Goal: Information Seeking & Learning: Learn about a topic

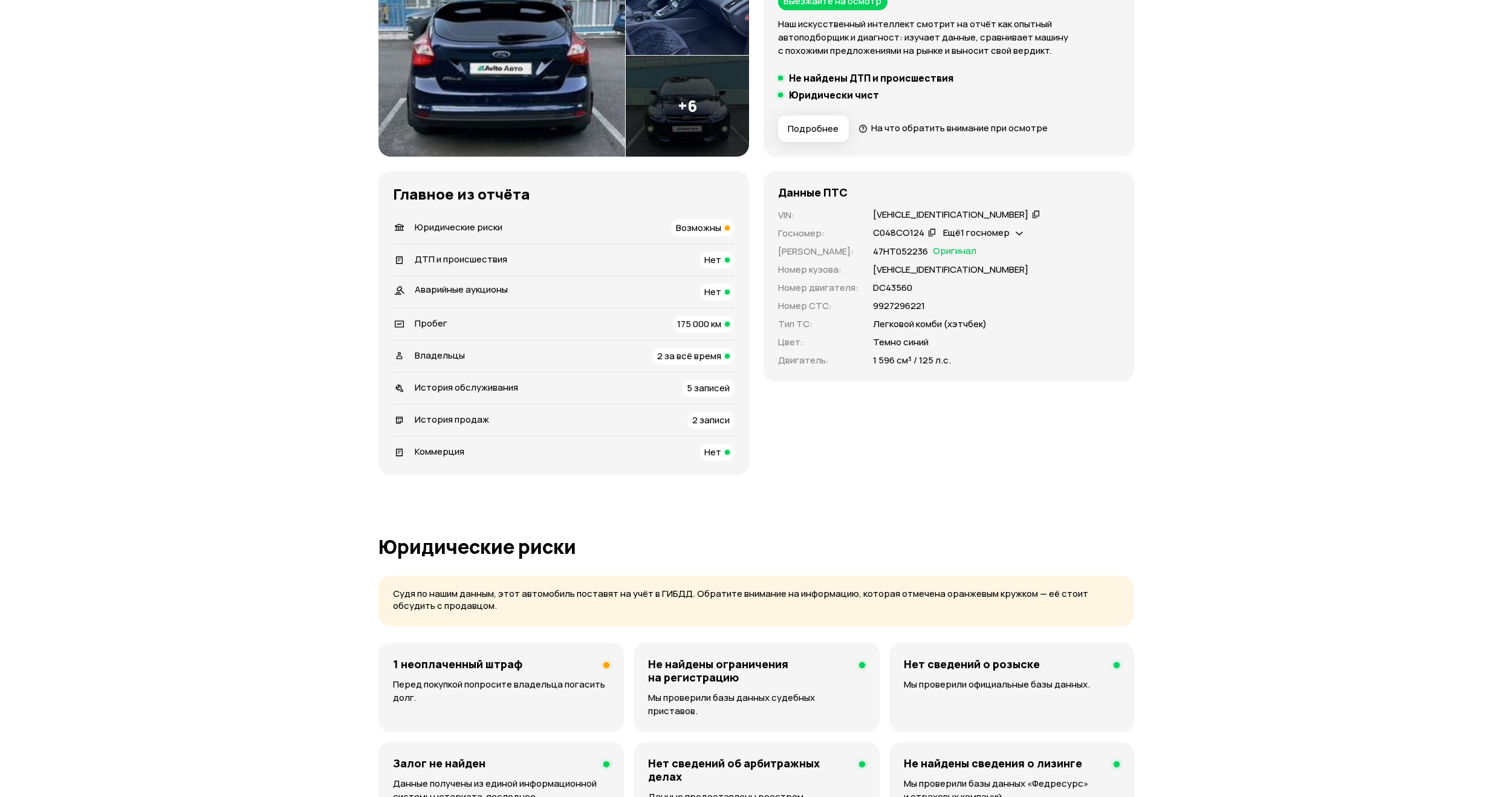
scroll to position [242, 0]
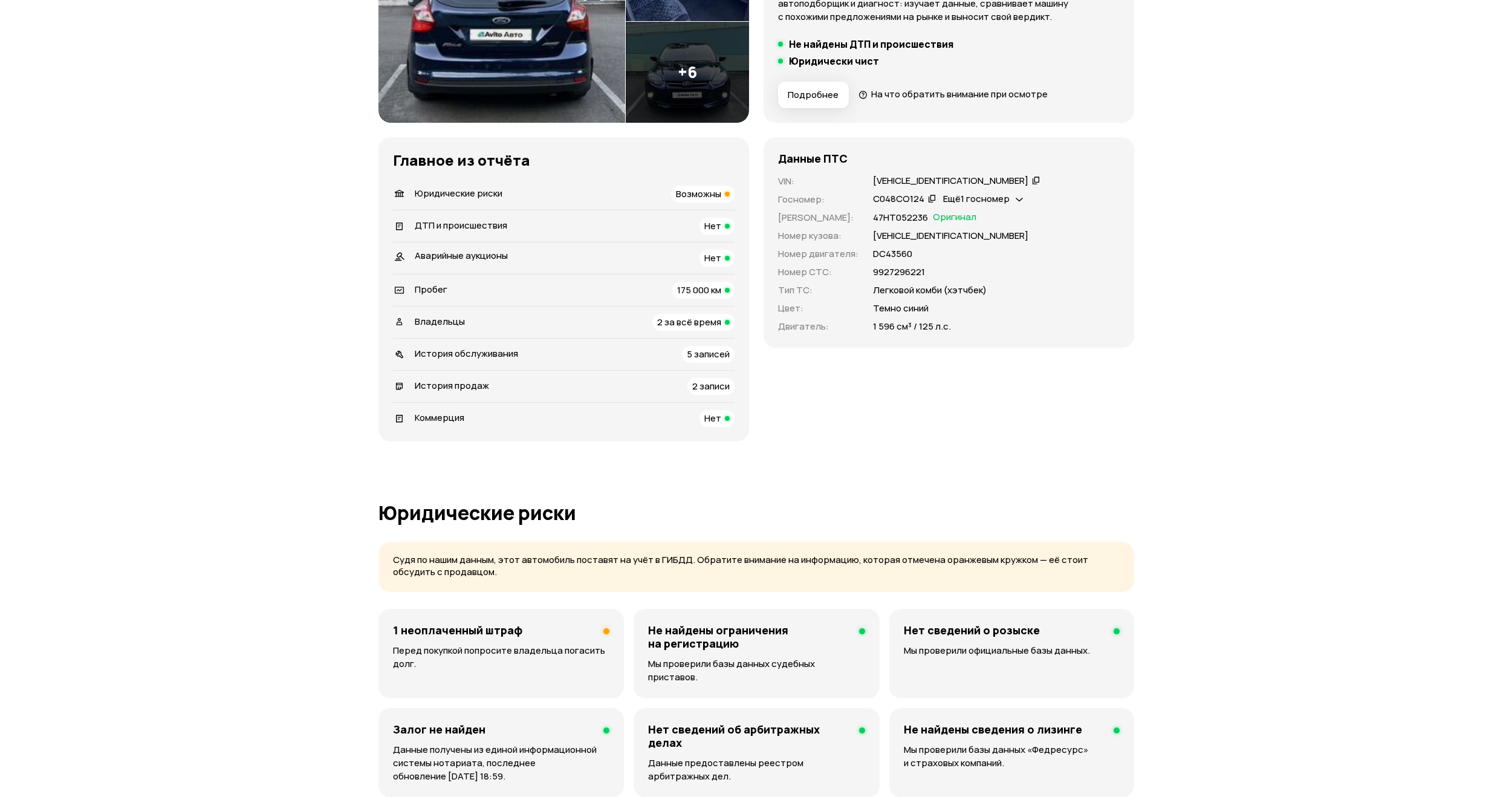
click at [550, 629] on div "1 неоплаченный штраф" at bounding box center [502, 630] width 216 height 13
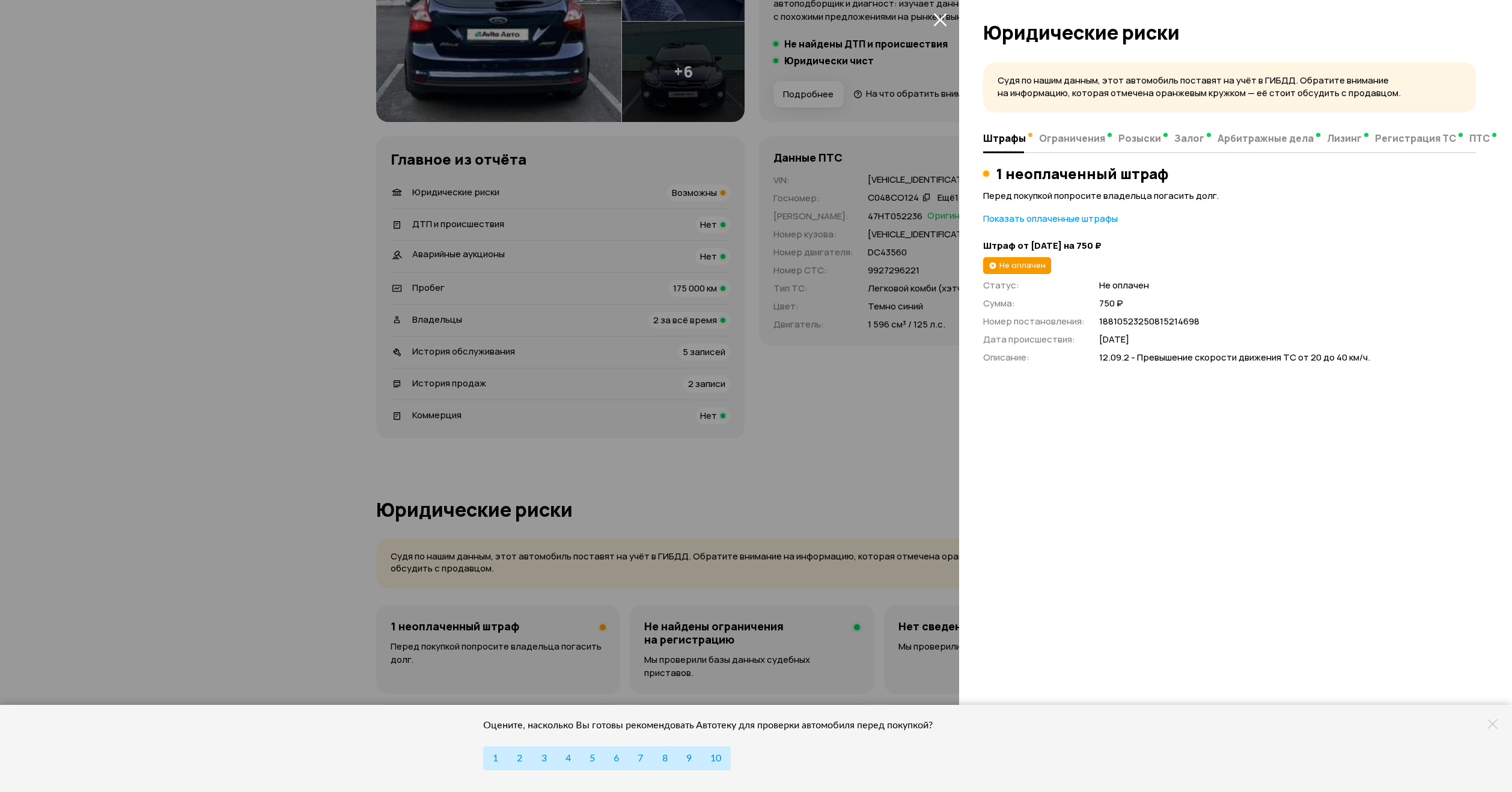
click at [1262, 452] on div "Судя по нашим данным, этот автомобиль поставят на учёт в ГИБДД. Обратите вниман…" at bounding box center [1236, 423] width 553 height 737
click at [1271, 452] on div "Судя по нашим данным, этот автомобиль поставят на учёт в ГИБДД. Обратите вниман…" at bounding box center [1236, 423] width 553 height 737
click at [787, 278] on div at bounding box center [756, 396] width 1512 height 792
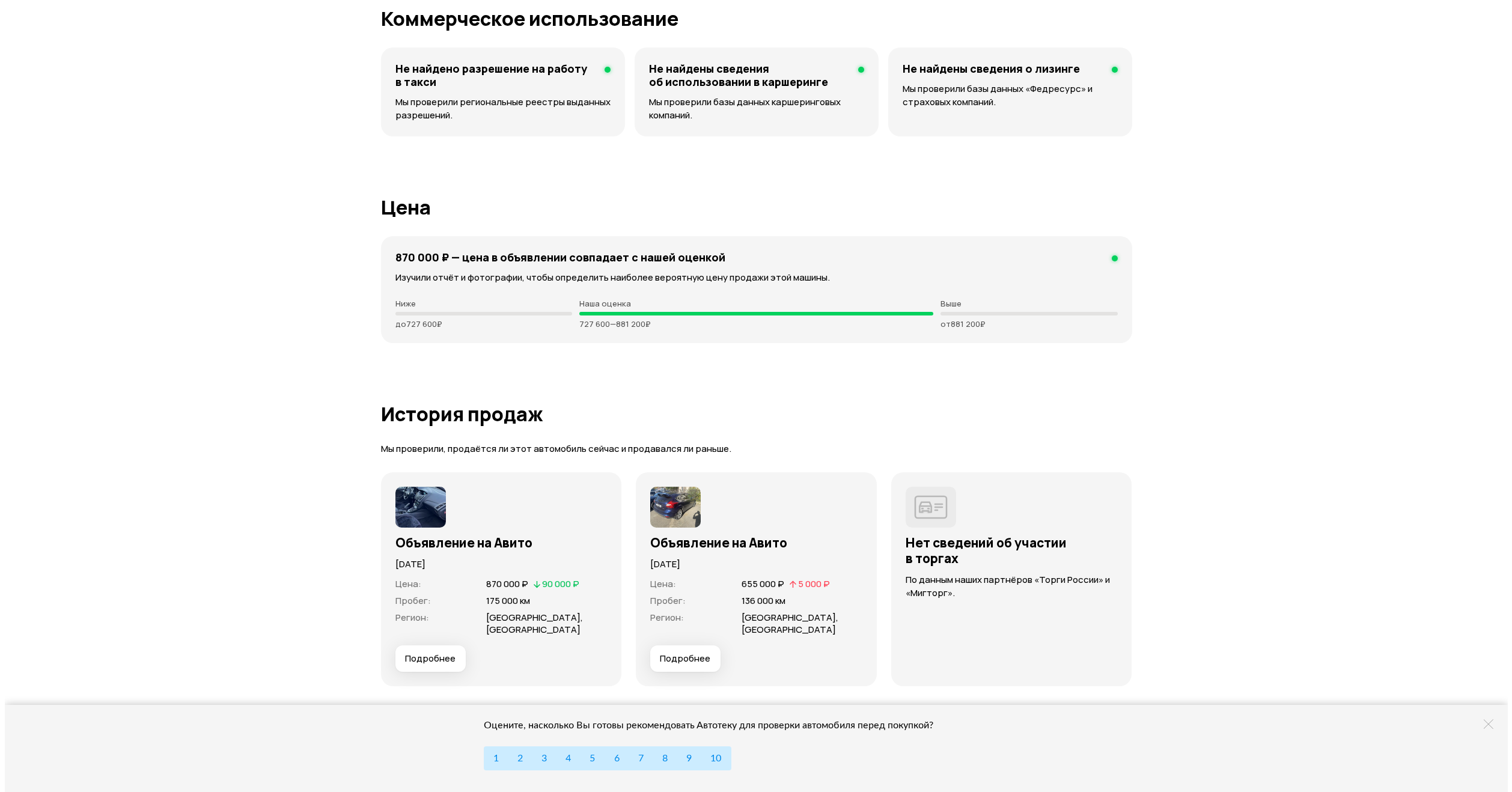
scroll to position [3004, 0]
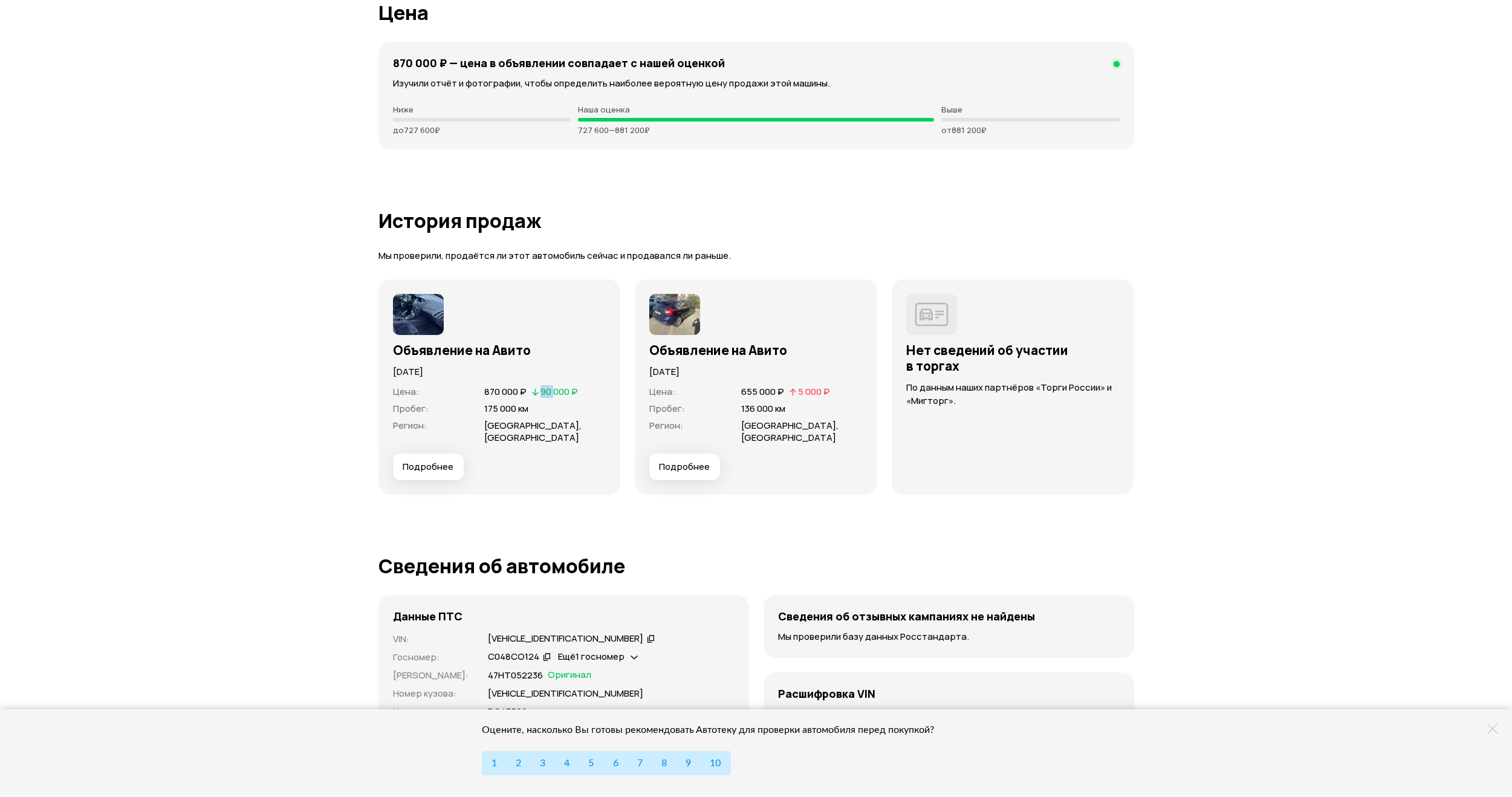
drag, startPoint x: 557, startPoint y: 378, endPoint x: 533, endPoint y: 377, distance: 24.0
click at [533, 386] on div "90 000 ₽" at bounding box center [555, 392] width 48 height 12
click at [533, 385] on icon at bounding box center [535, 391] width 8 height 12
click at [434, 453] on button "Подробнее" at bounding box center [429, 466] width 71 height 27
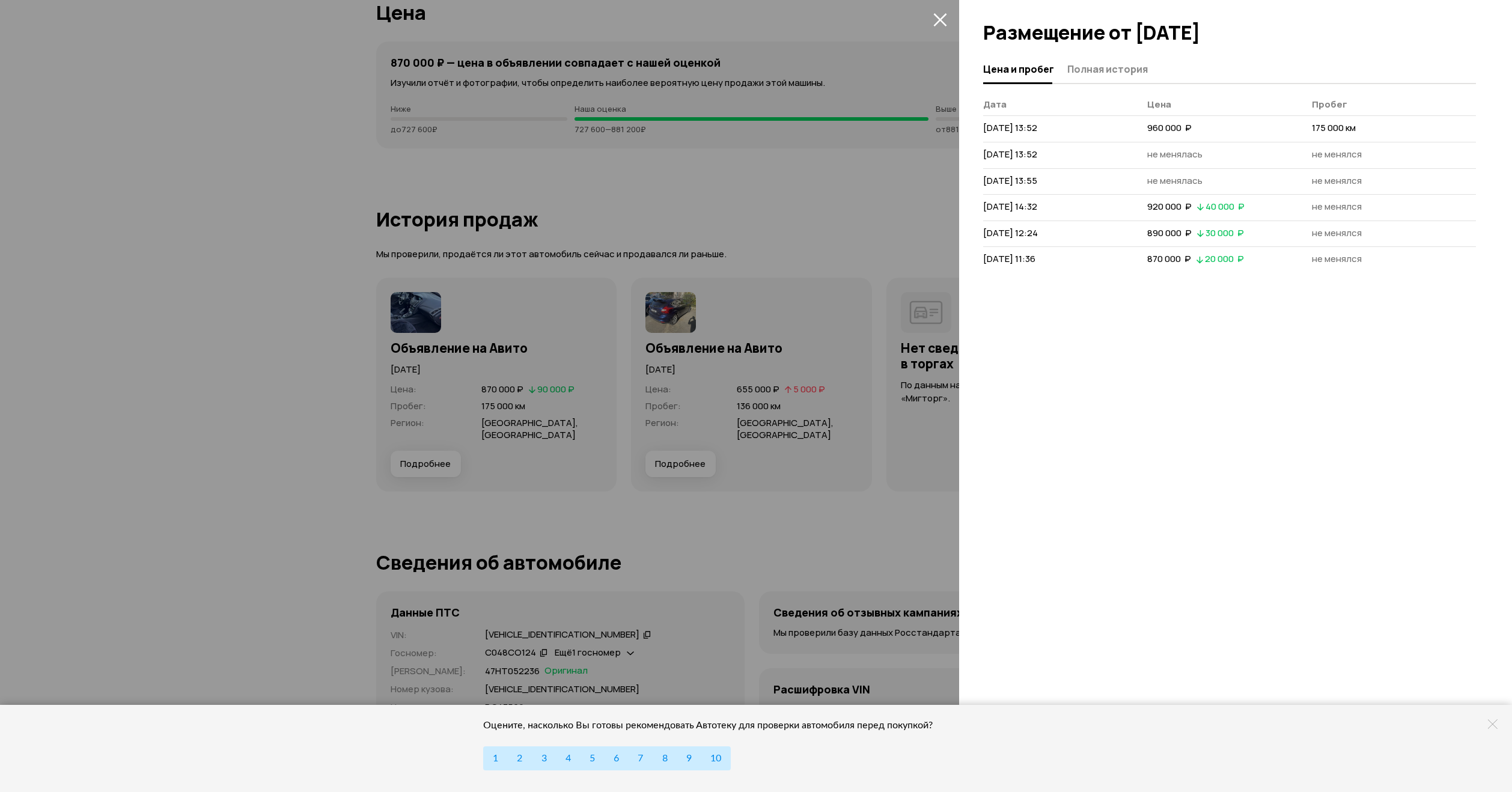
click at [467, 432] on div at bounding box center [756, 396] width 1512 height 792
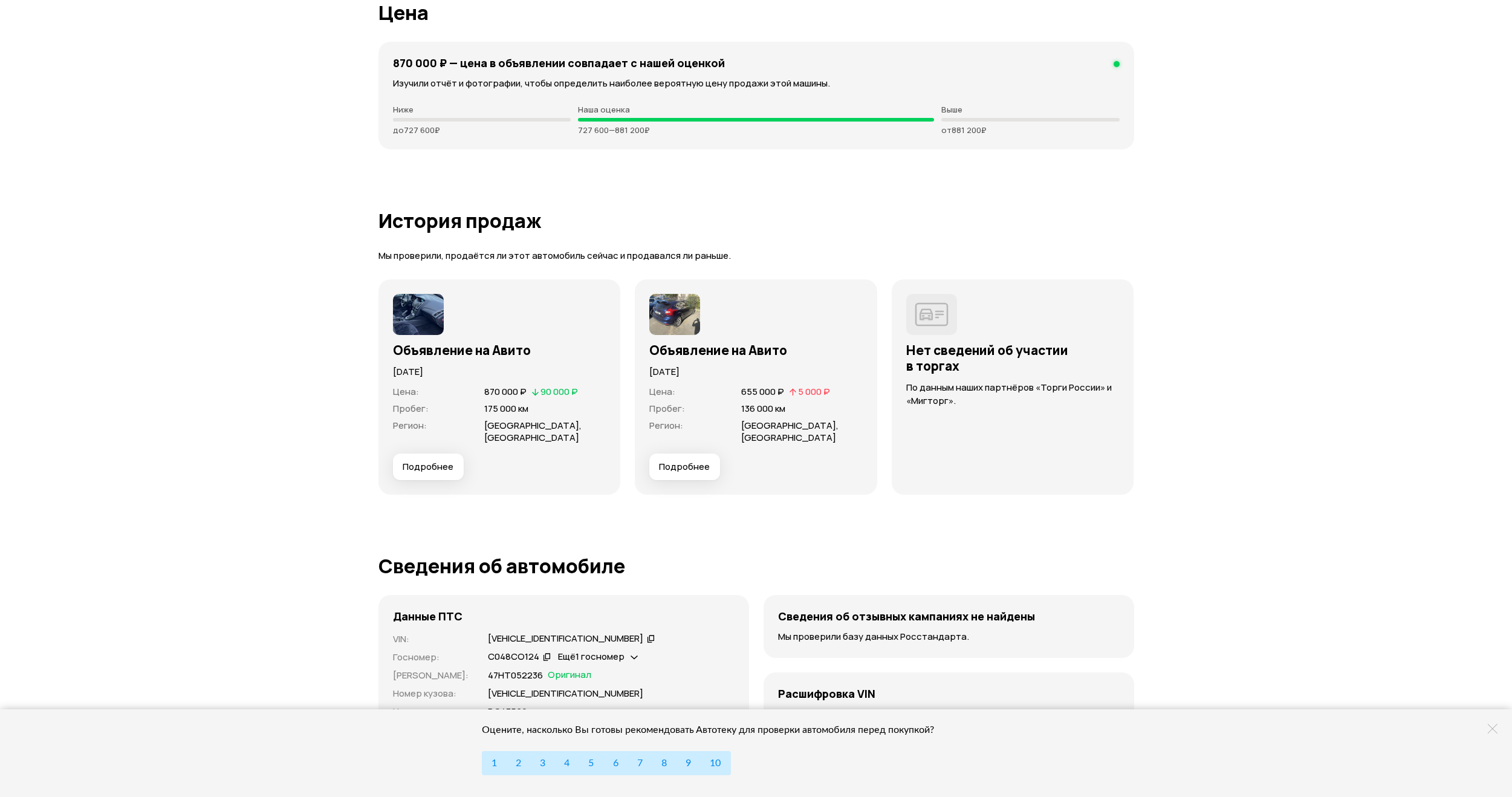
click at [687, 453] on button "Подробнее" at bounding box center [684, 466] width 71 height 27
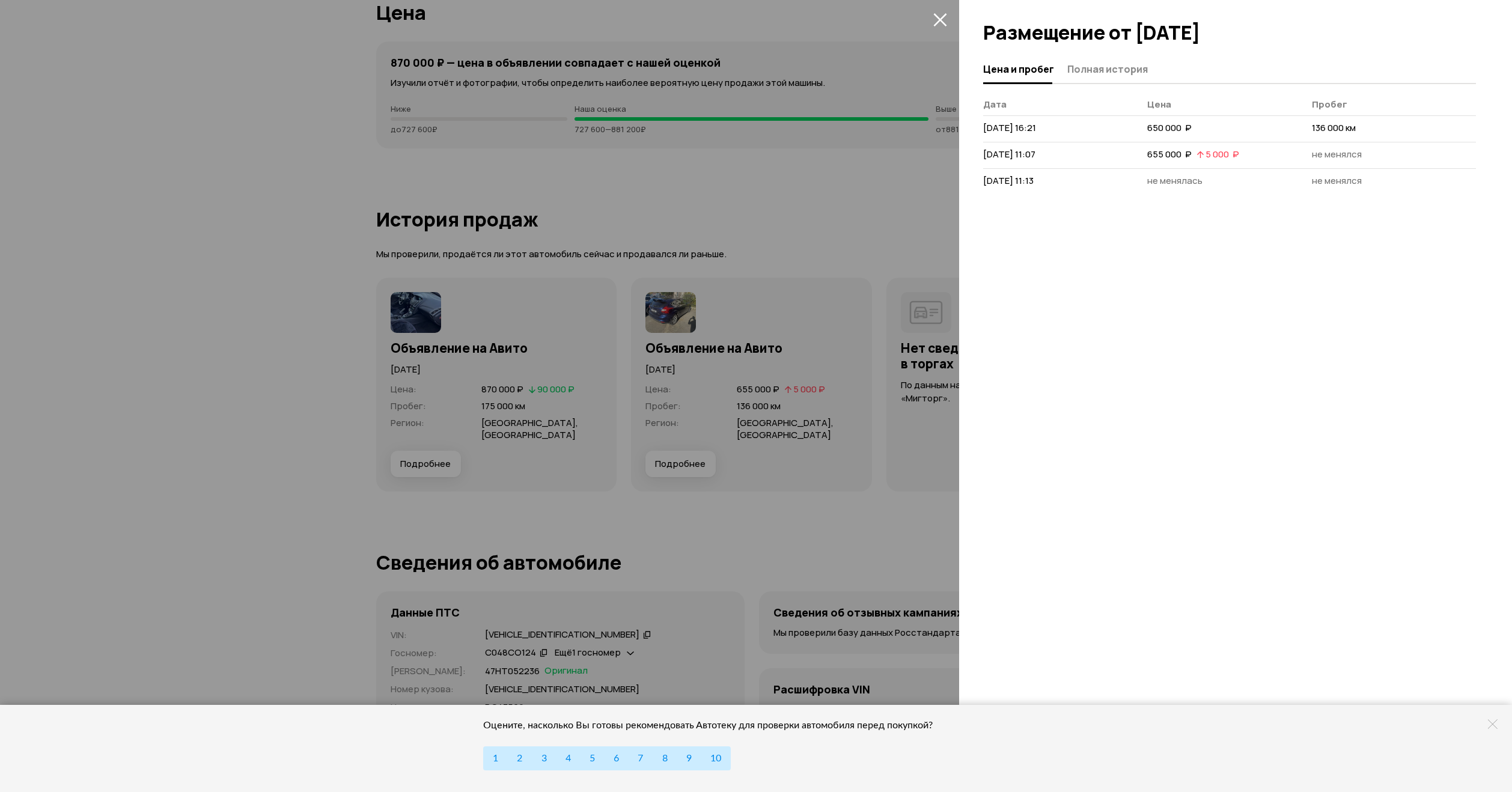
click at [683, 431] on div at bounding box center [756, 396] width 1512 height 792
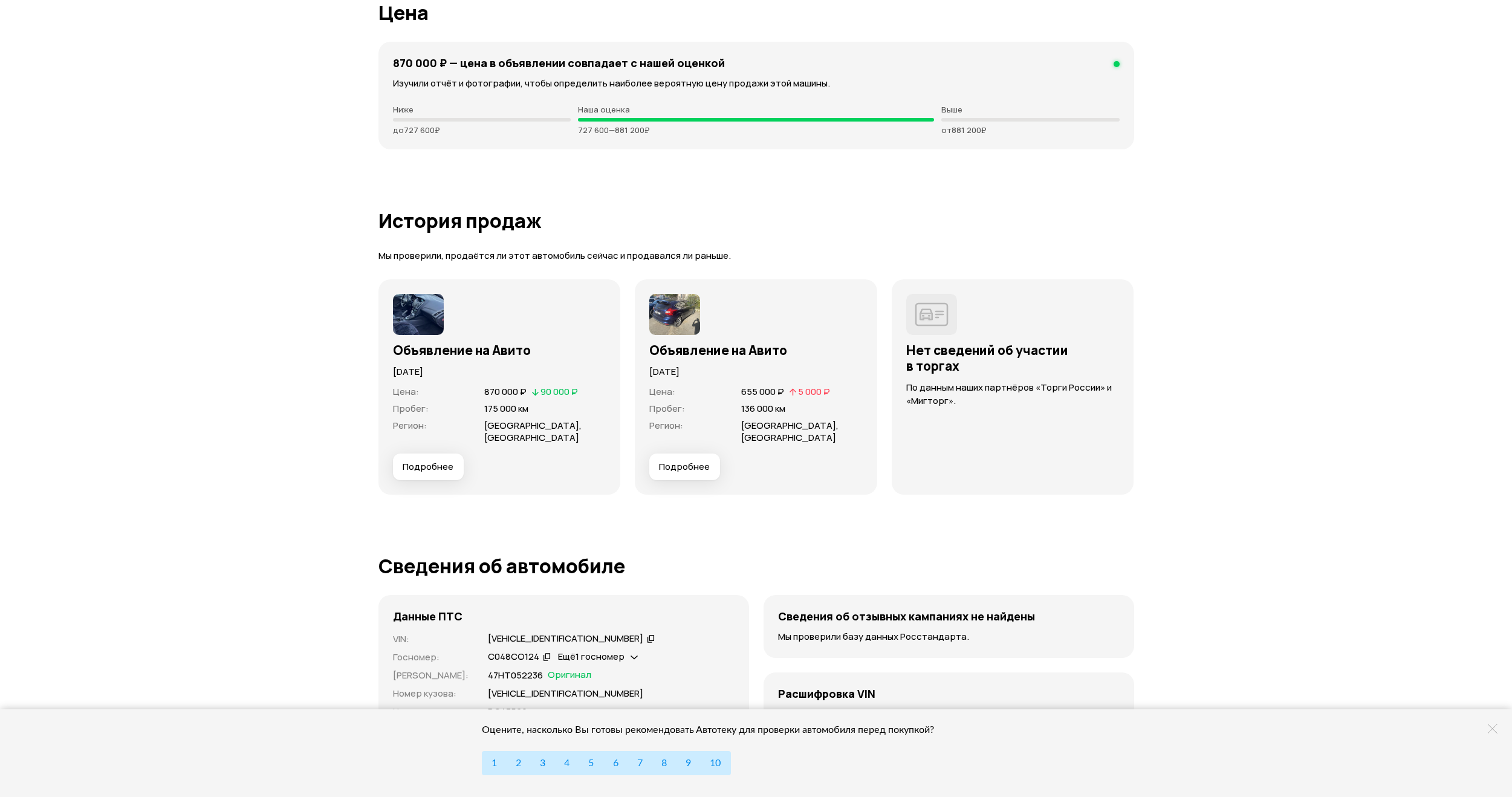
click at [439, 461] on span "Подробнее" at bounding box center [428, 466] width 51 height 12
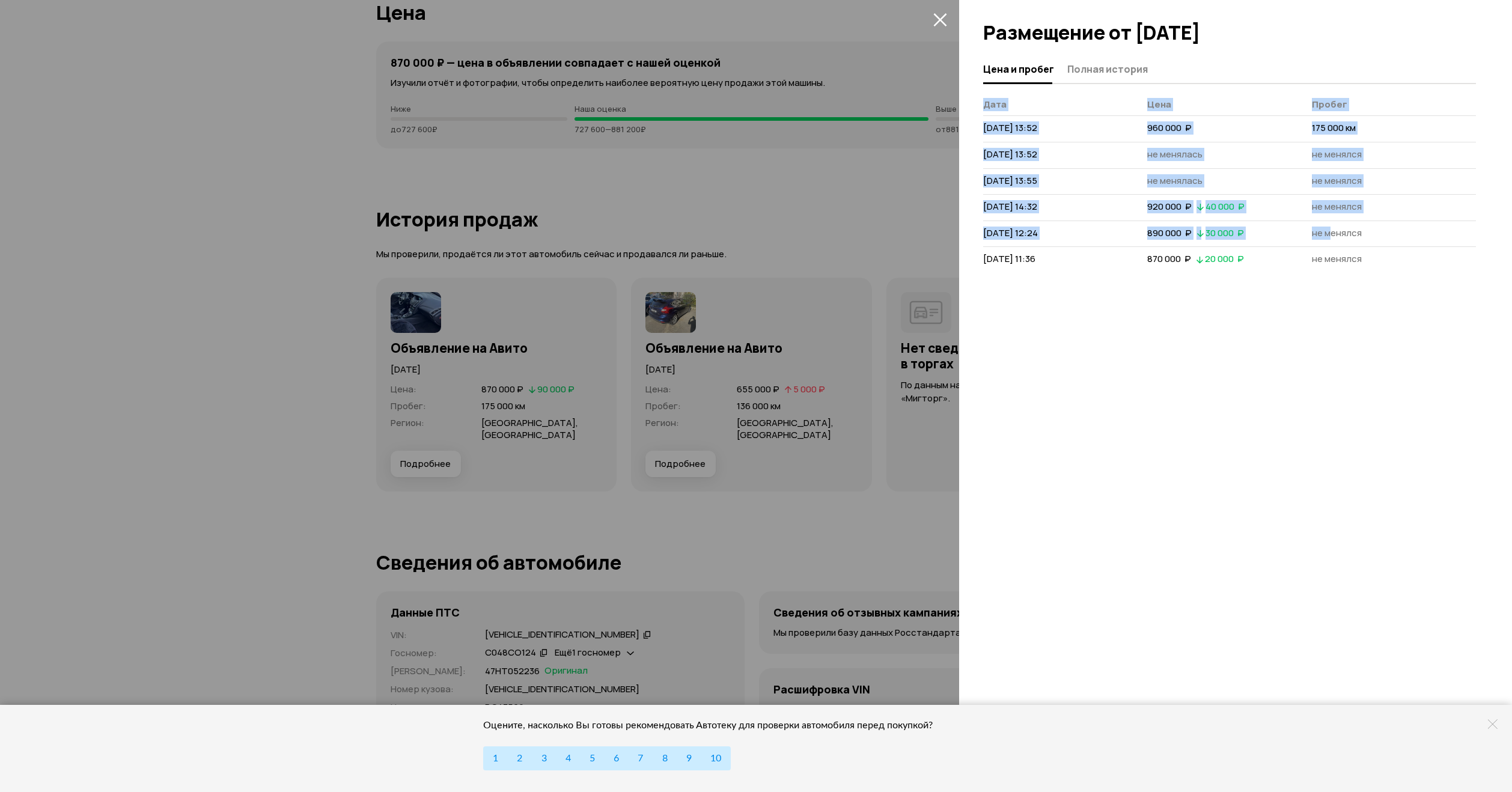
drag, startPoint x: 974, startPoint y: 123, endPoint x: 1332, endPoint y: 232, distance: 374.2
click at [1332, 231] on div "Цена и пробег Полная история [PERSON_NAME] [DATE] 13:52 960 000  ₽ 175 000 км […" at bounding box center [1236, 423] width 553 height 737
click at [1332, 232] on span "не менялся" at bounding box center [1337, 233] width 50 height 13
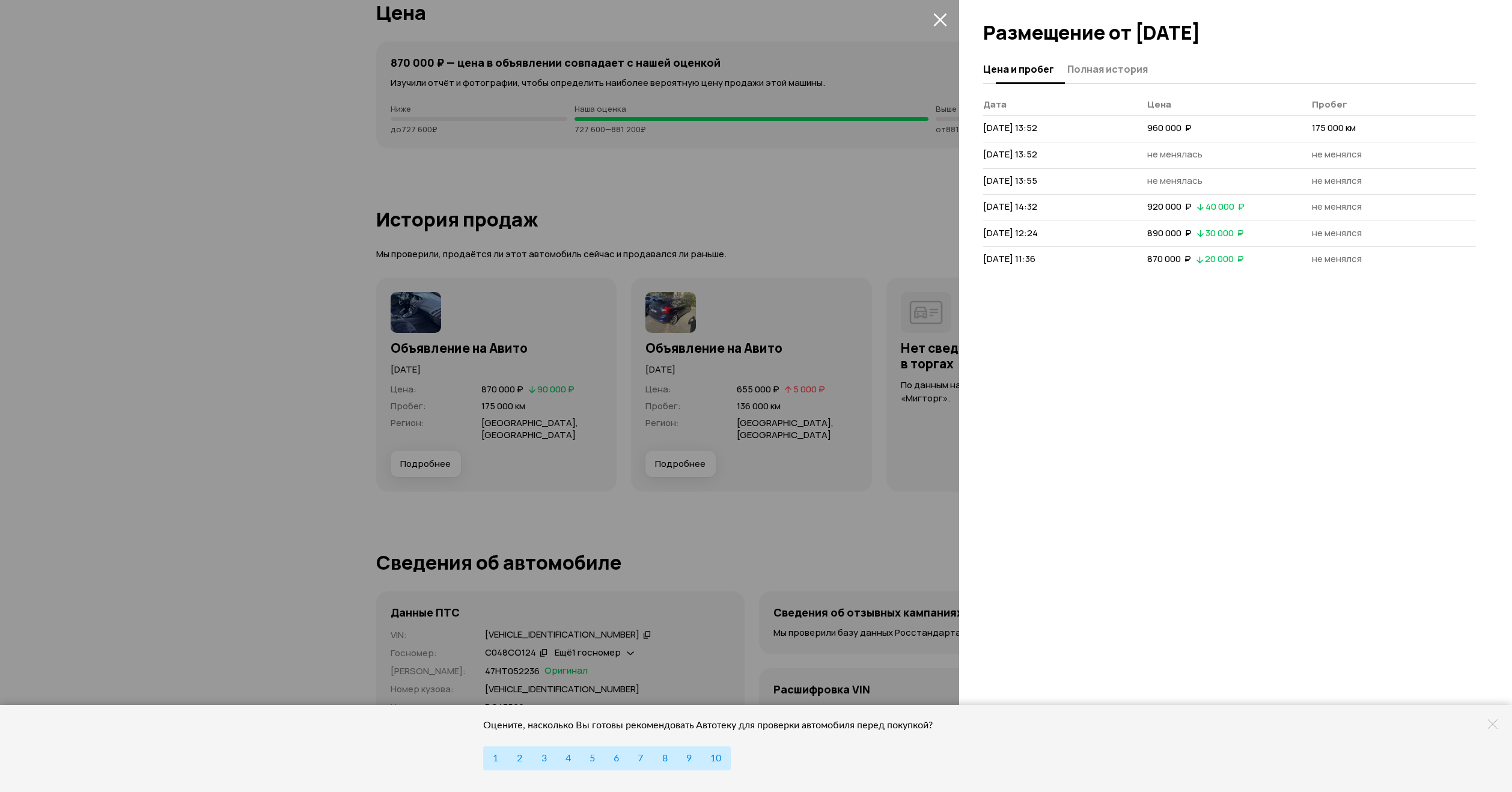
click at [1104, 65] on span "Полная история" at bounding box center [1108, 69] width 81 height 12
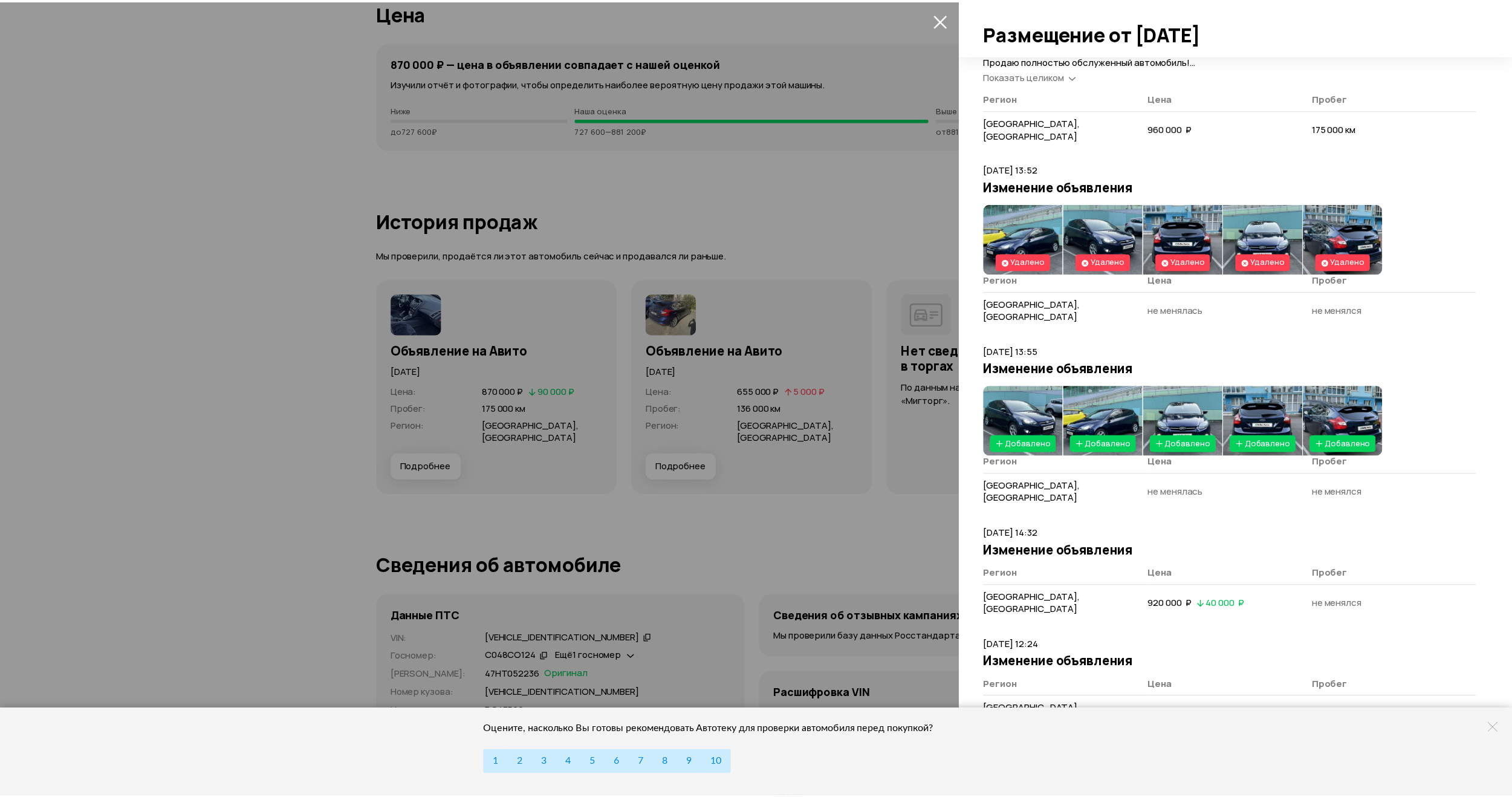
scroll to position [0, 0]
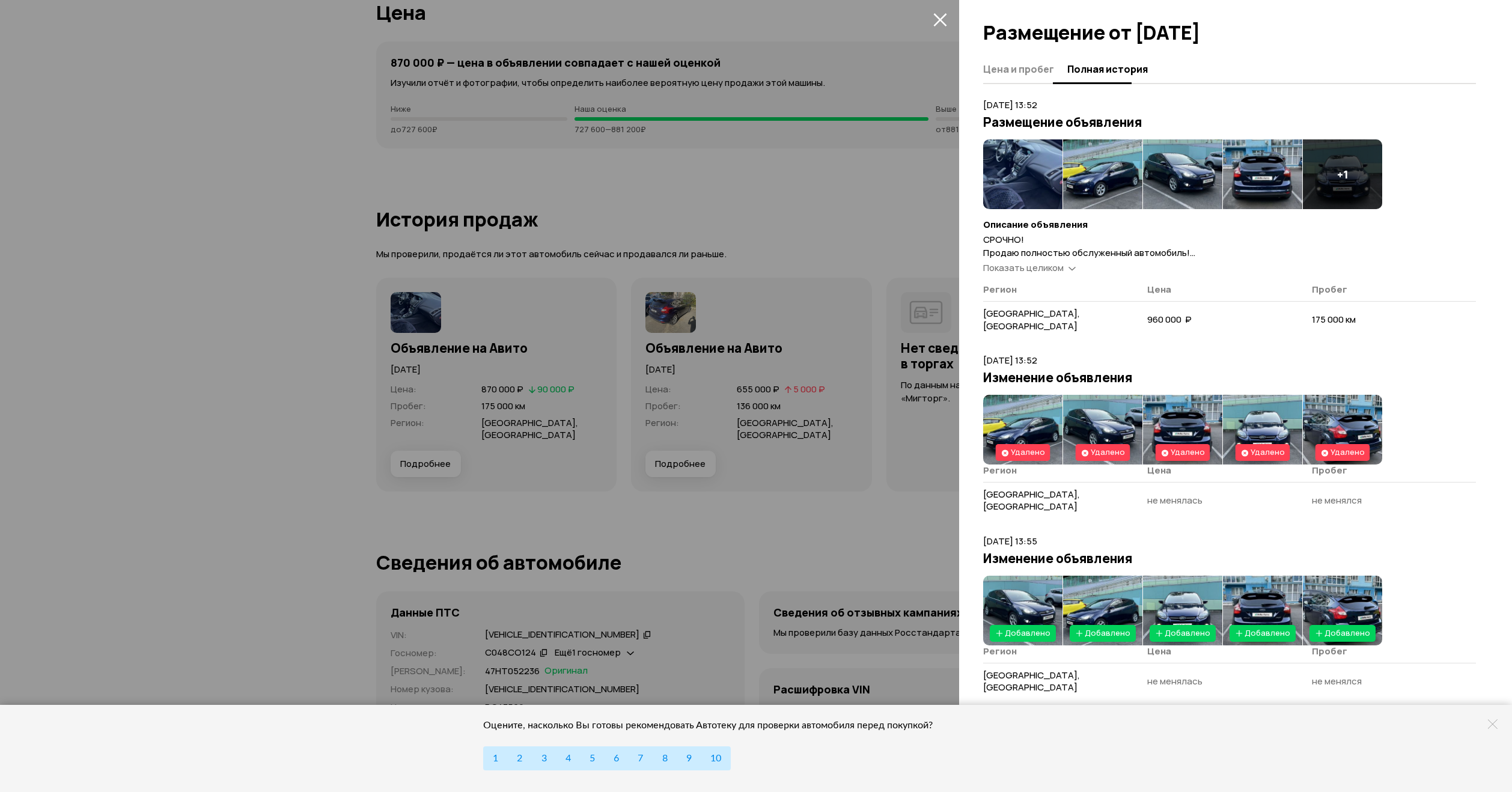
click at [992, 67] on span "Цена и пробег" at bounding box center [1018, 69] width 71 height 12
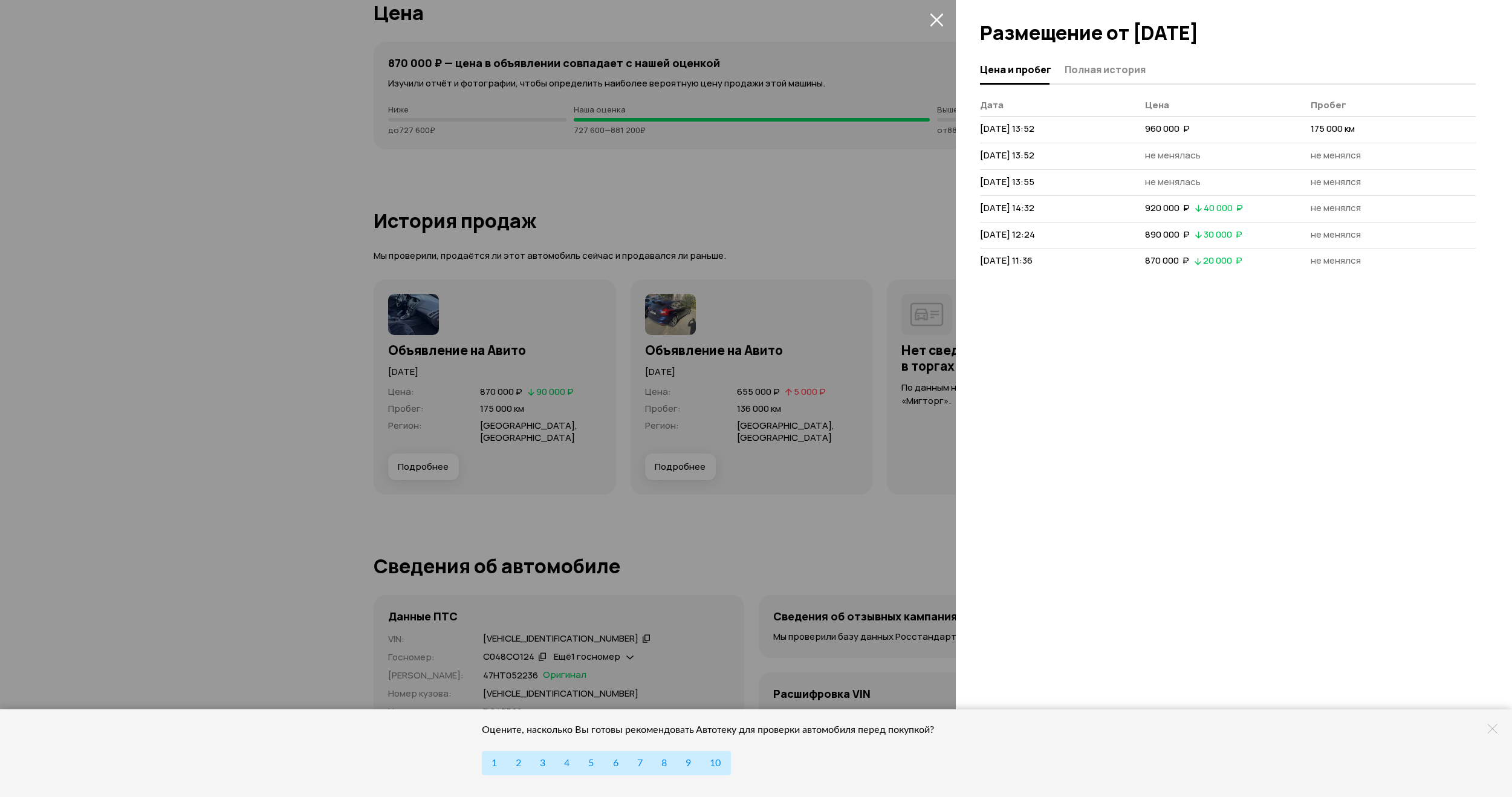
click at [880, 152] on div at bounding box center [756, 398] width 1512 height 797
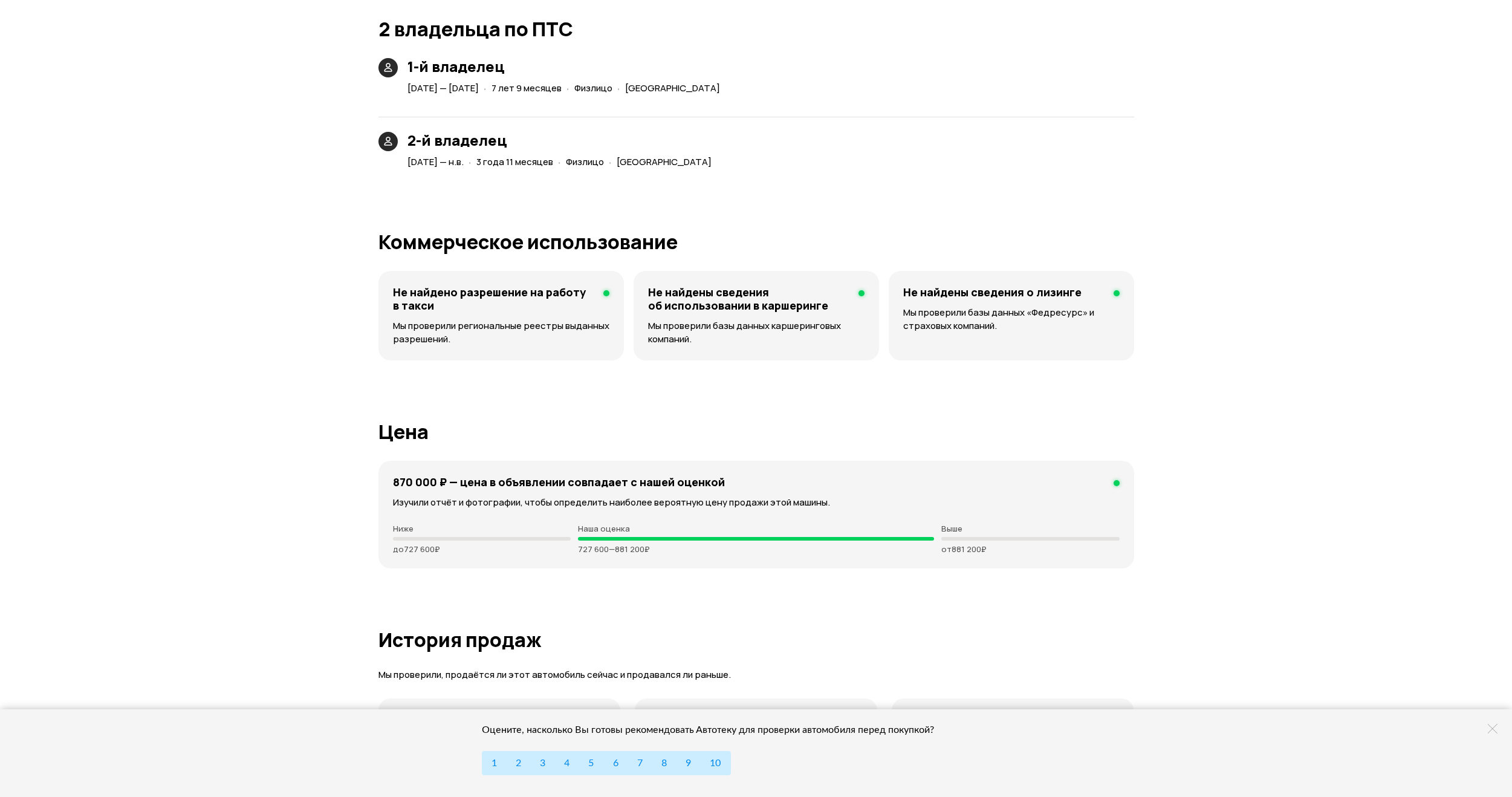
scroll to position [2600, 0]
